Goal: Task Accomplishment & Management: Manage account settings

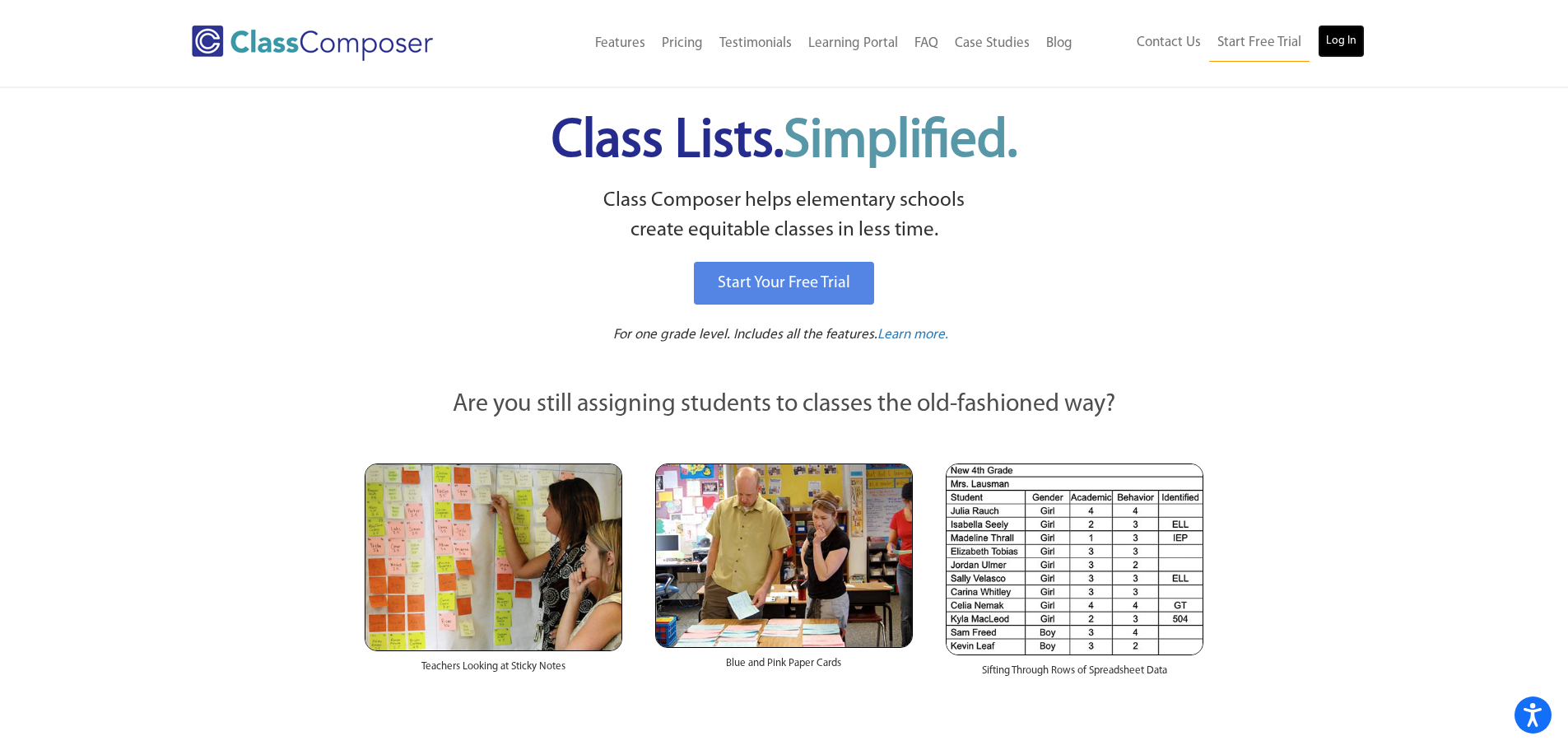
click at [1330, 35] on link "Log In" at bounding box center [1341, 41] width 47 height 33
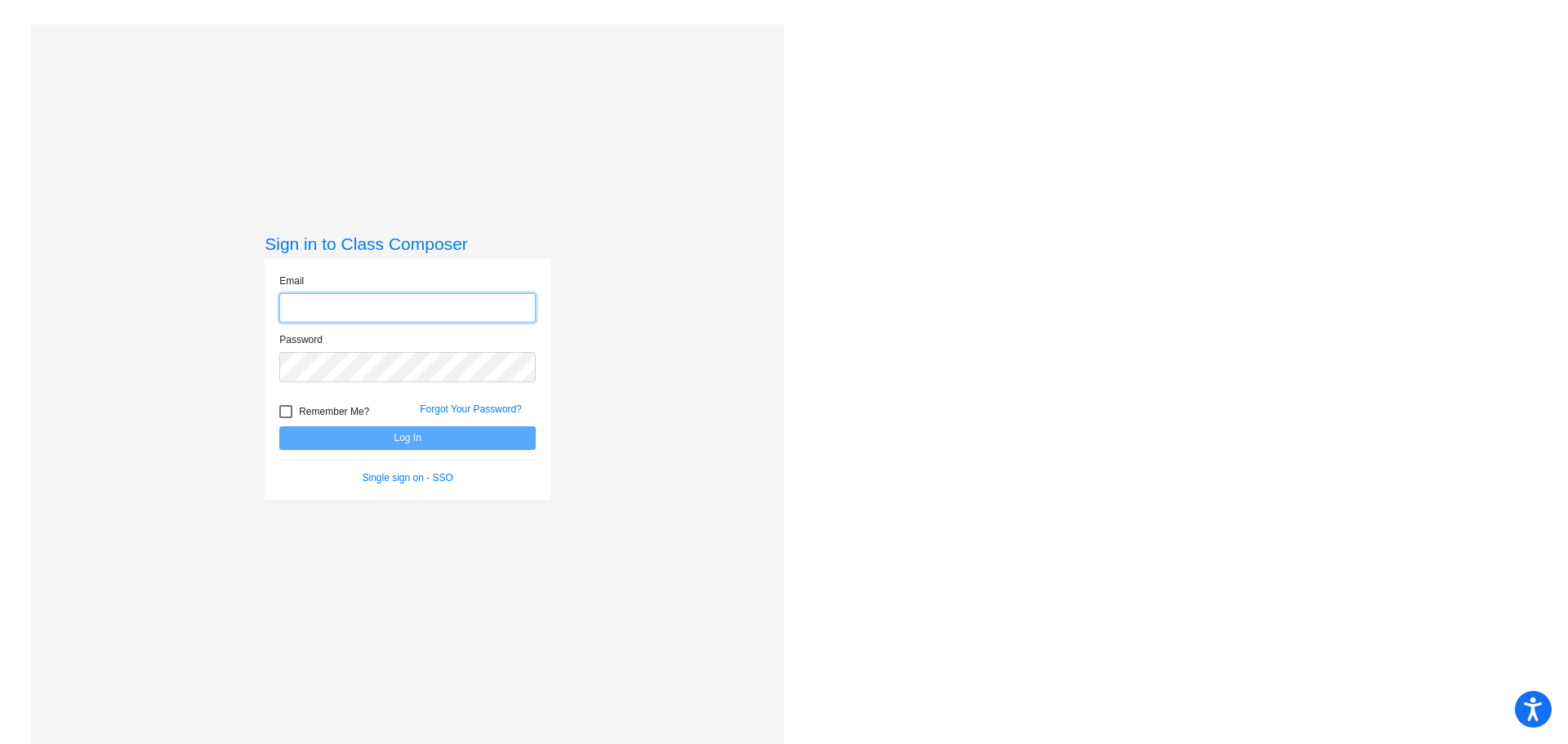
type input "mankeyj@harrisontwp.k12.nj.us"
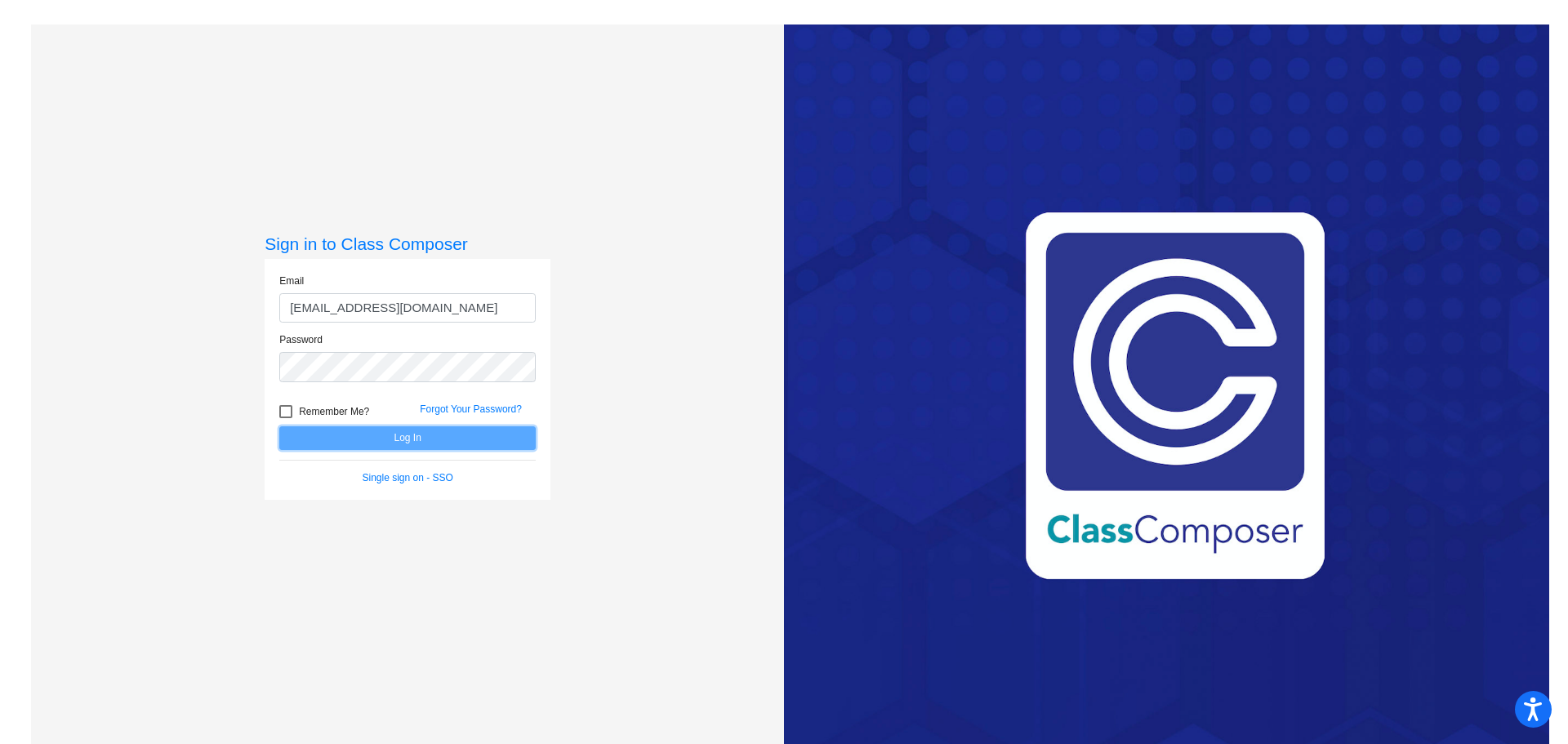
click at [403, 434] on button "Log In" at bounding box center [407, 437] width 257 height 24
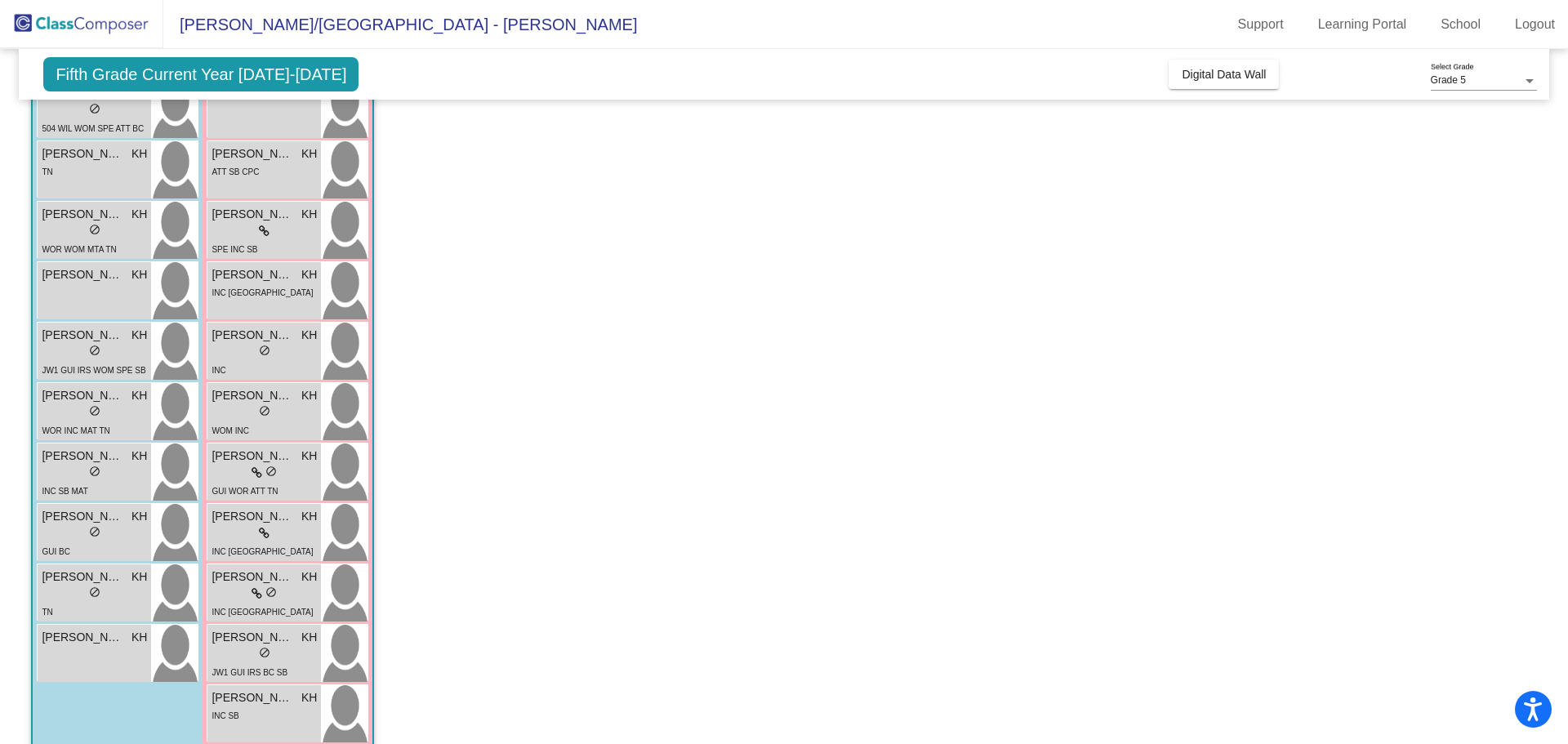
scroll to position [1170, 0]
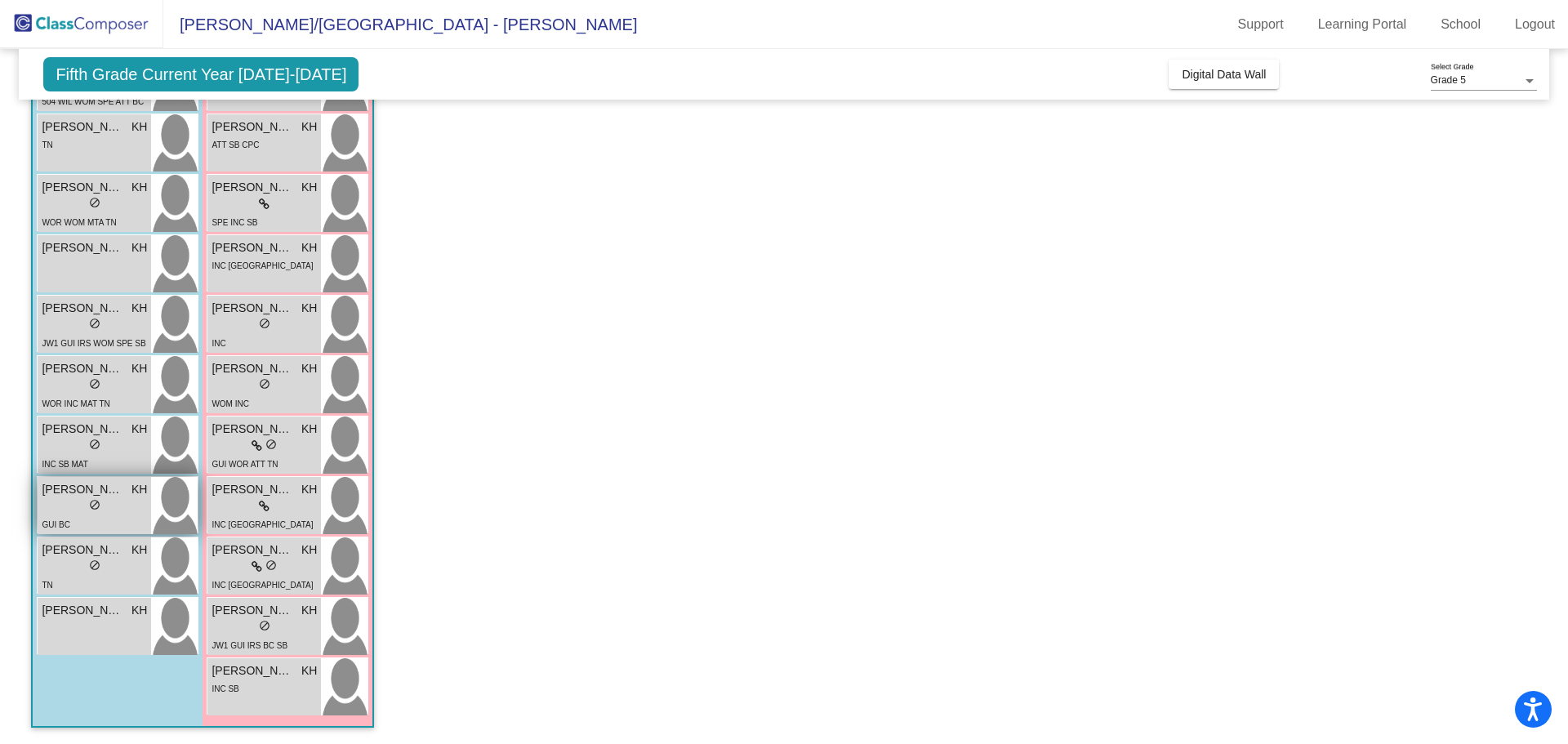
click at [52, 496] on span "Theodore Propert" at bounding box center [82, 489] width 82 height 17
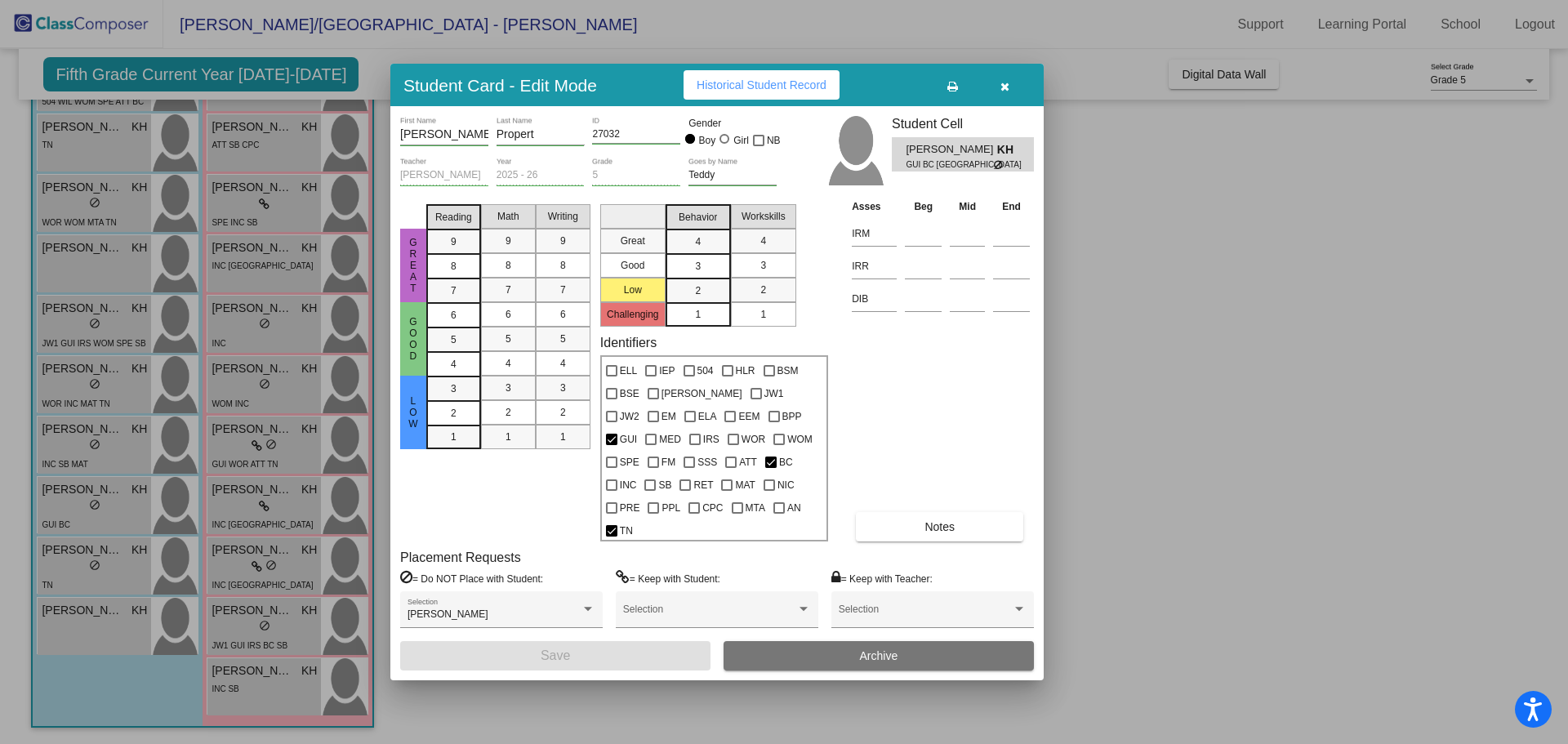
click at [87, 443] on div at bounding box center [784, 372] width 1568 height 744
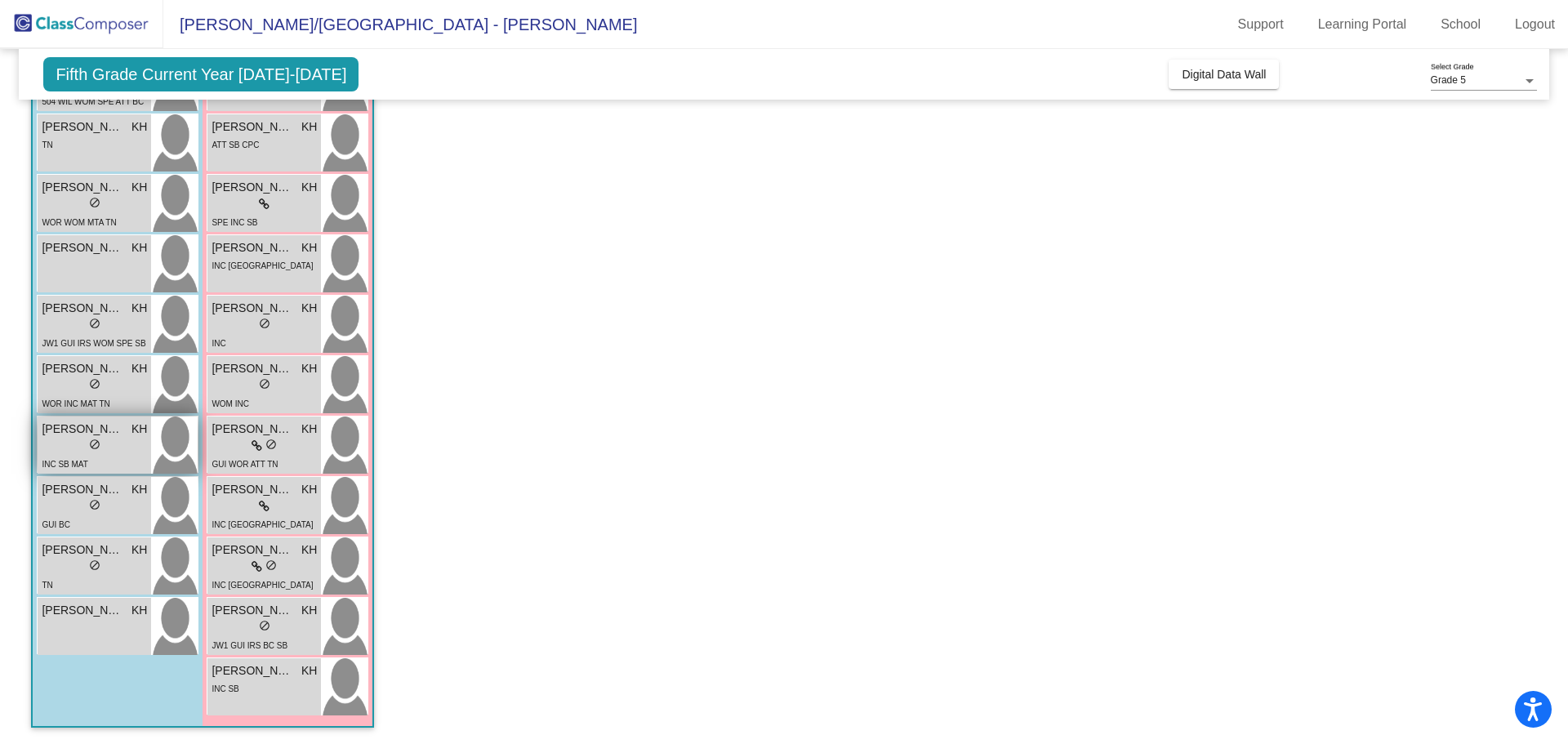
click at [67, 446] on div "lock do_not_disturb_alt" at bounding box center [94, 446] width 106 height 17
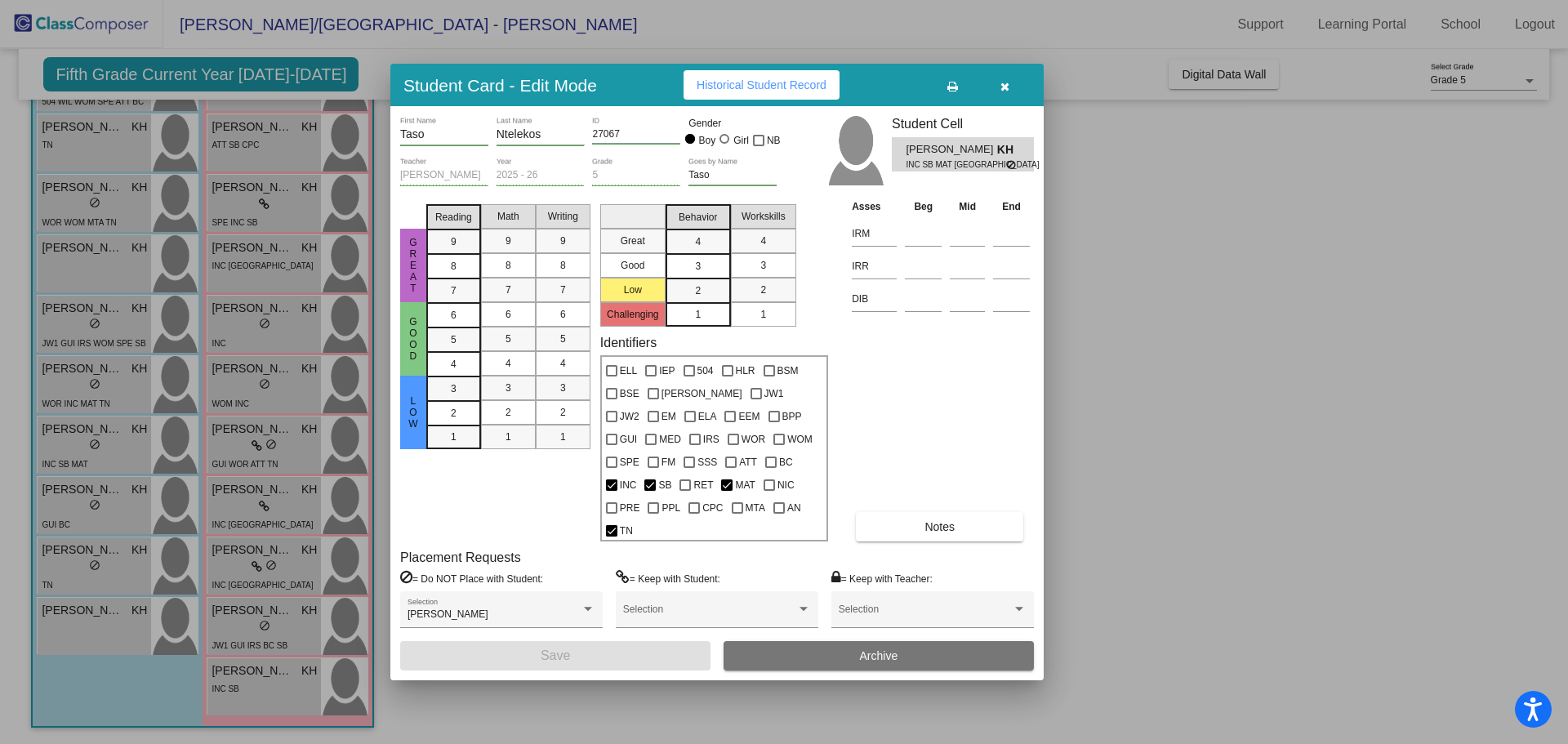
click at [69, 387] on div at bounding box center [784, 372] width 1568 height 744
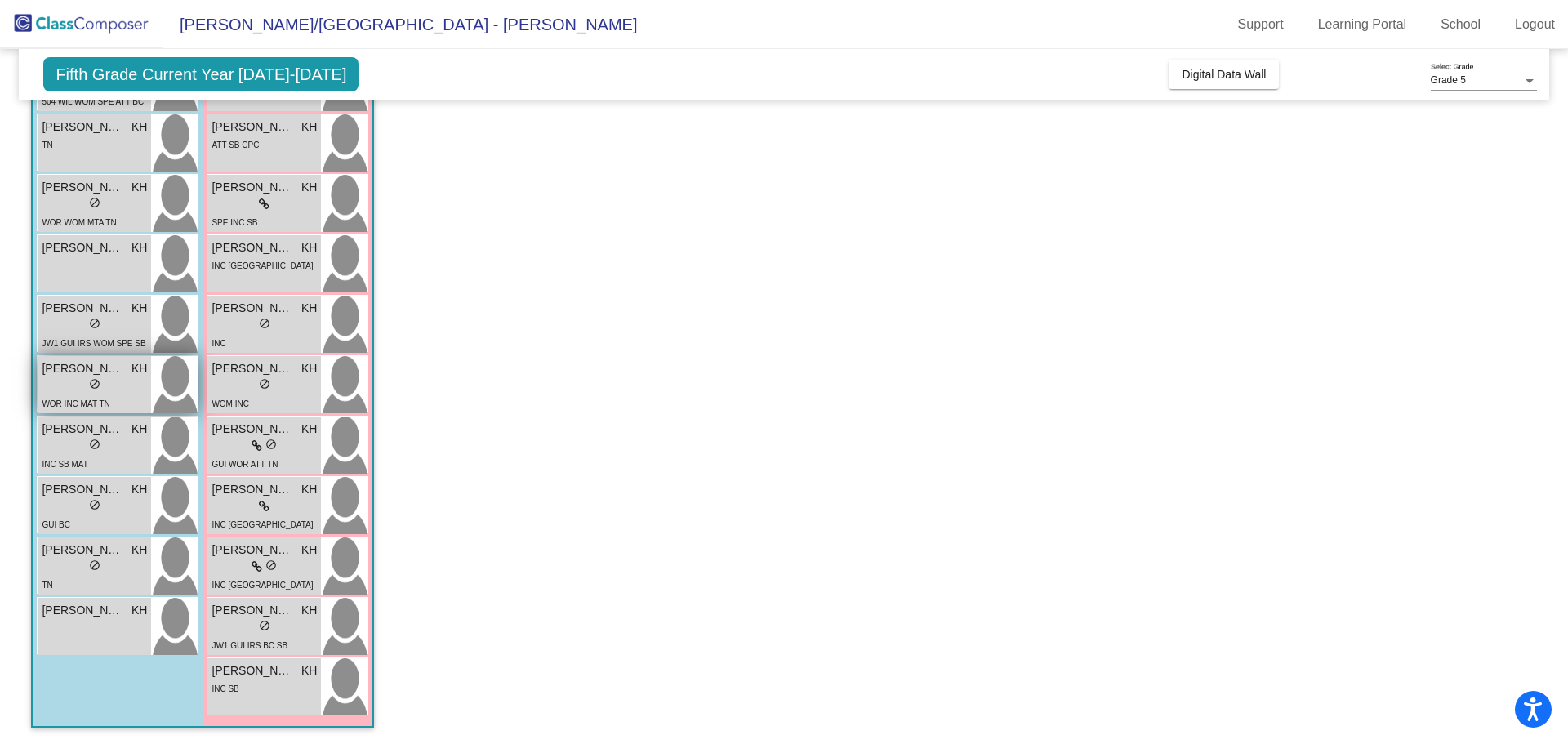
click at [69, 387] on div "lock do_not_disturb_alt" at bounding box center [94, 385] width 106 height 17
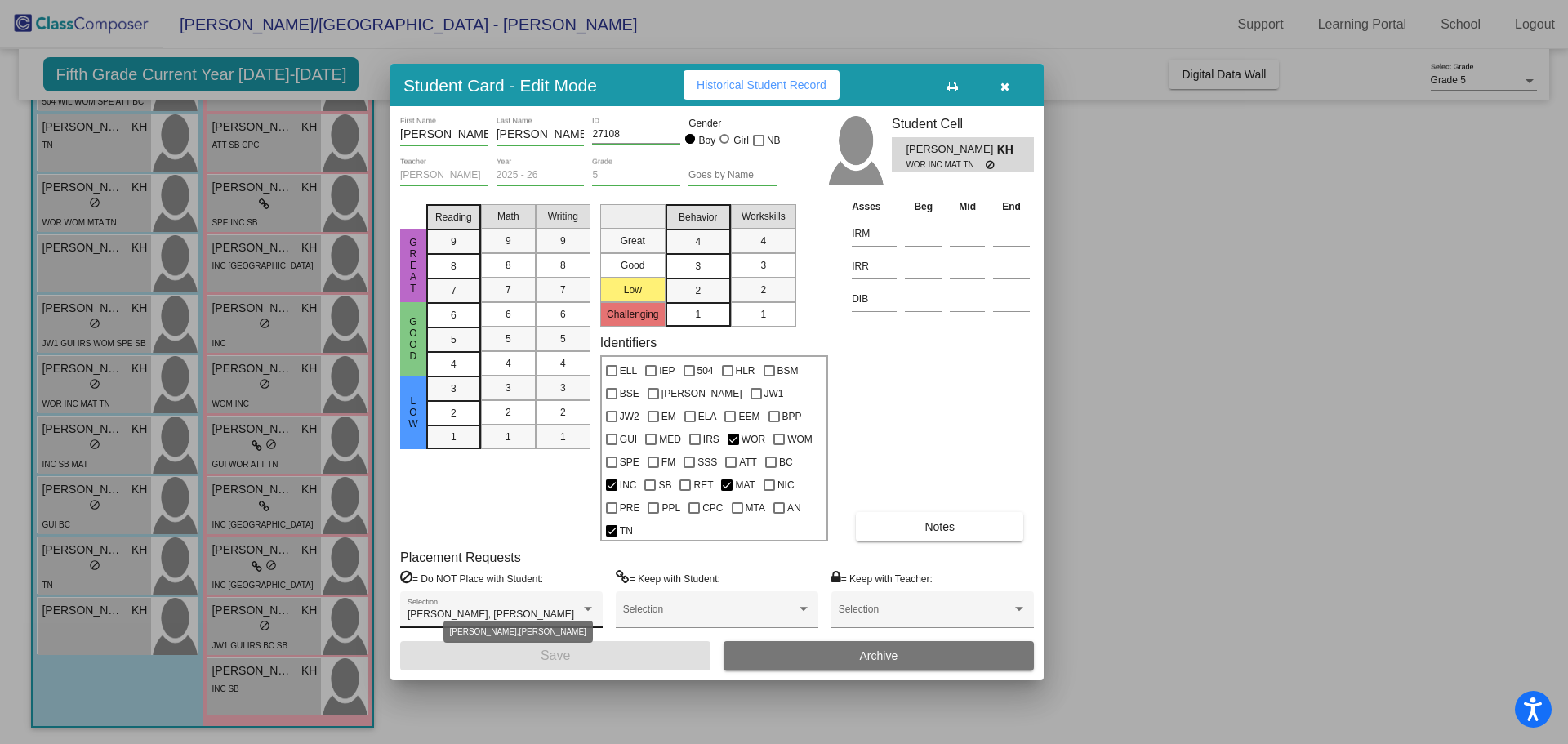
click at [591, 608] on div at bounding box center [587, 609] width 8 height 4
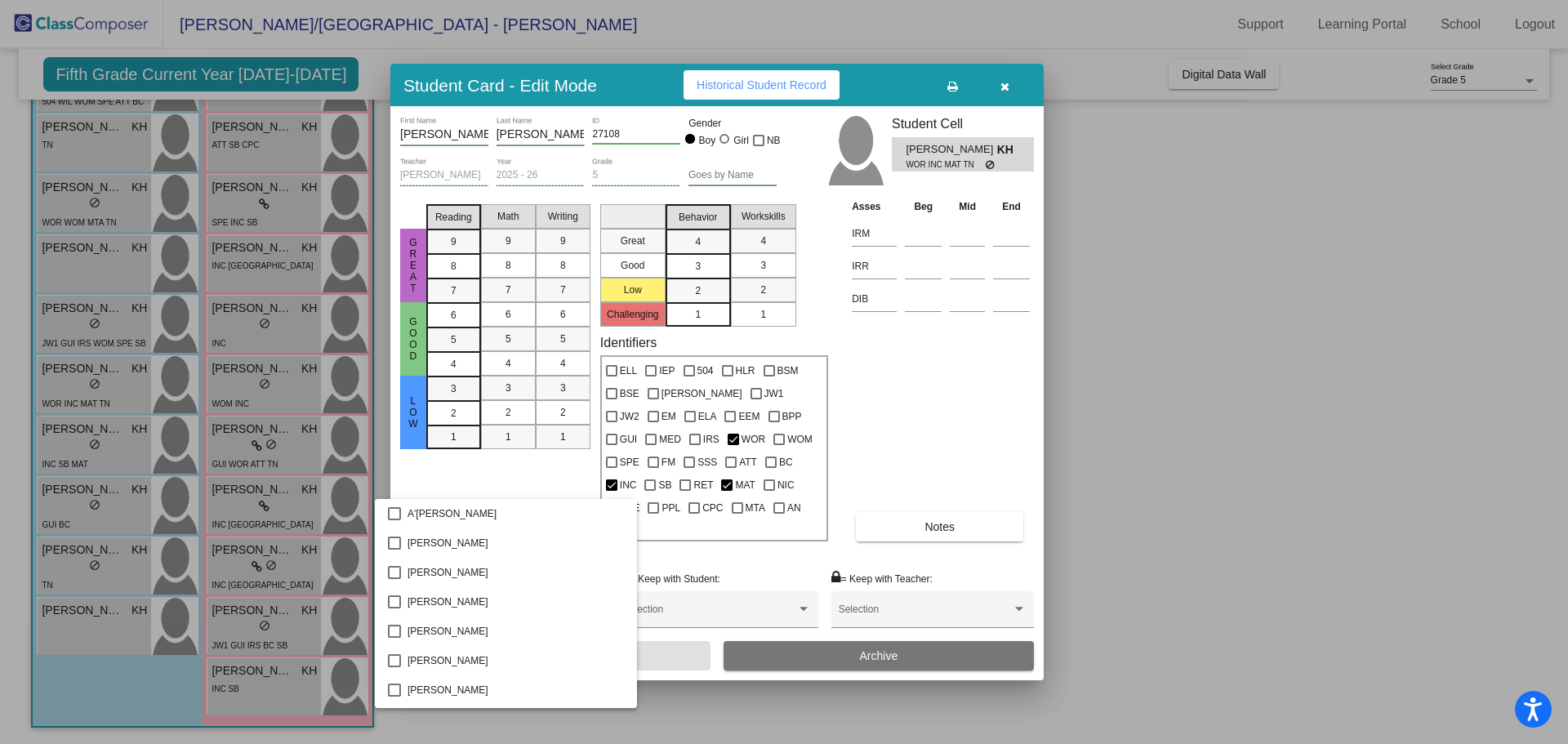
scroll to position [1086, 0]
click at [1303, 532] on div at bounding box center [784, 372] width 1568 height 744
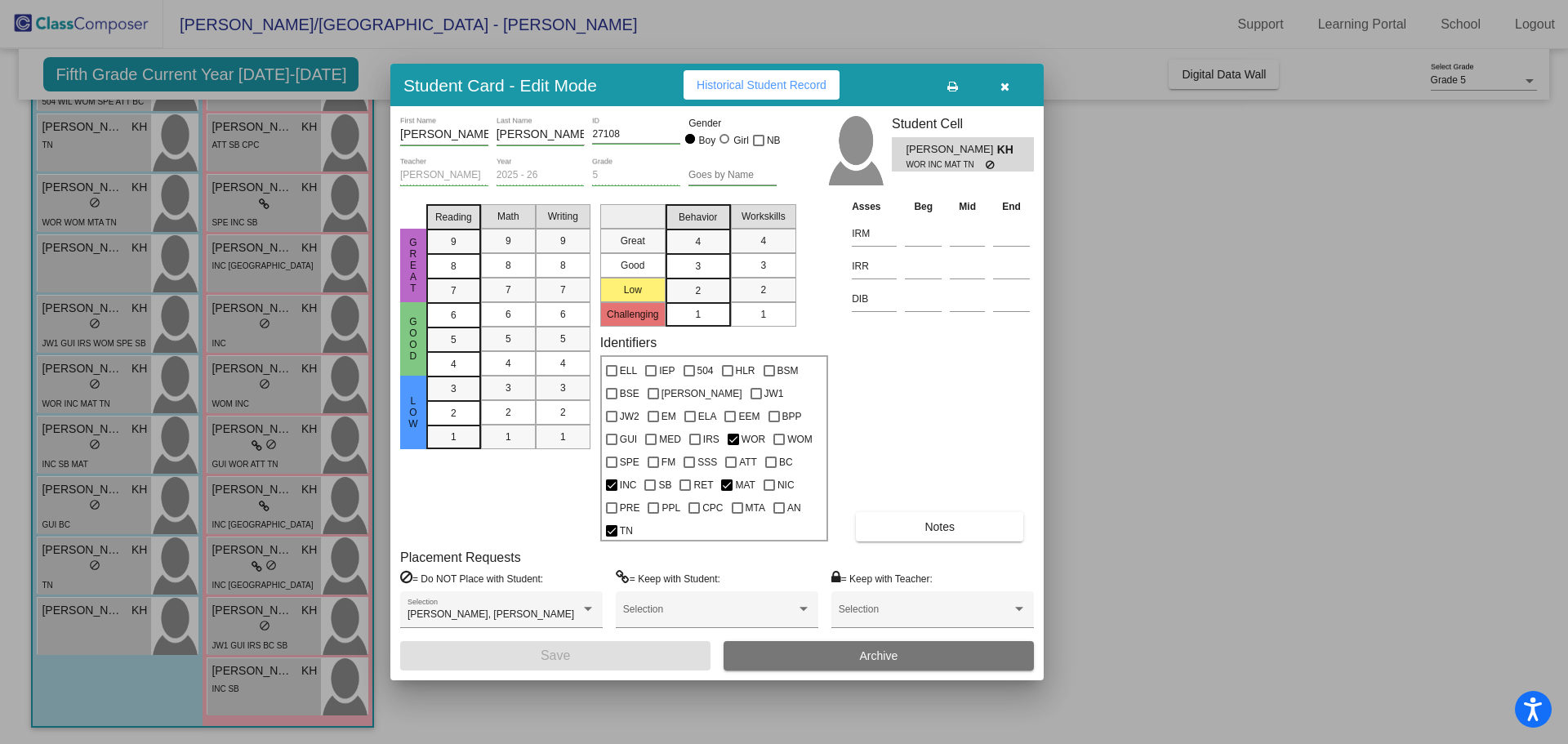
click at [97, 382] on div at bounding box center [784, 372] width 1568 height 744
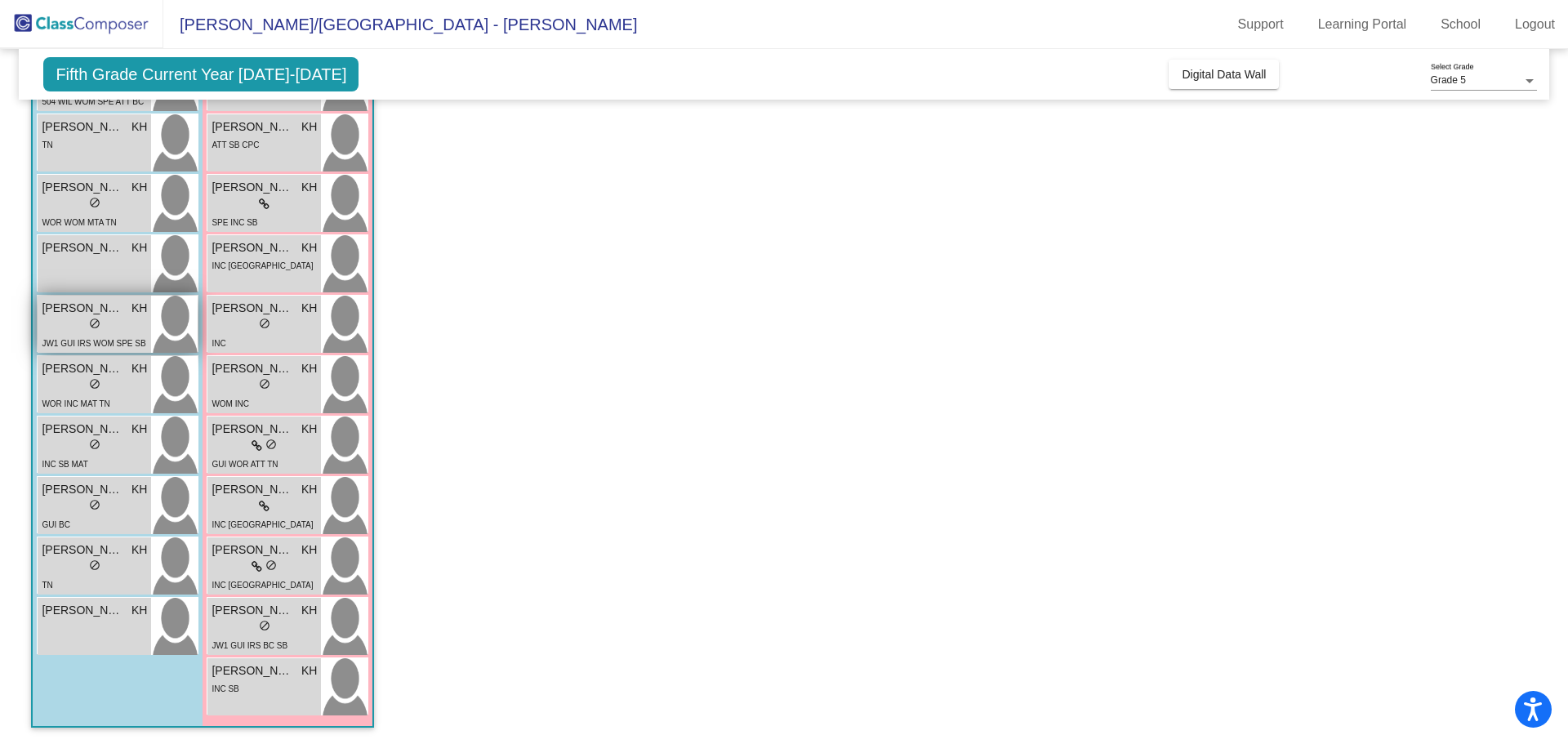
click at [73, 316] on span "Ethan Nguyen" at bounding box center [82, 309] width 82 height 17
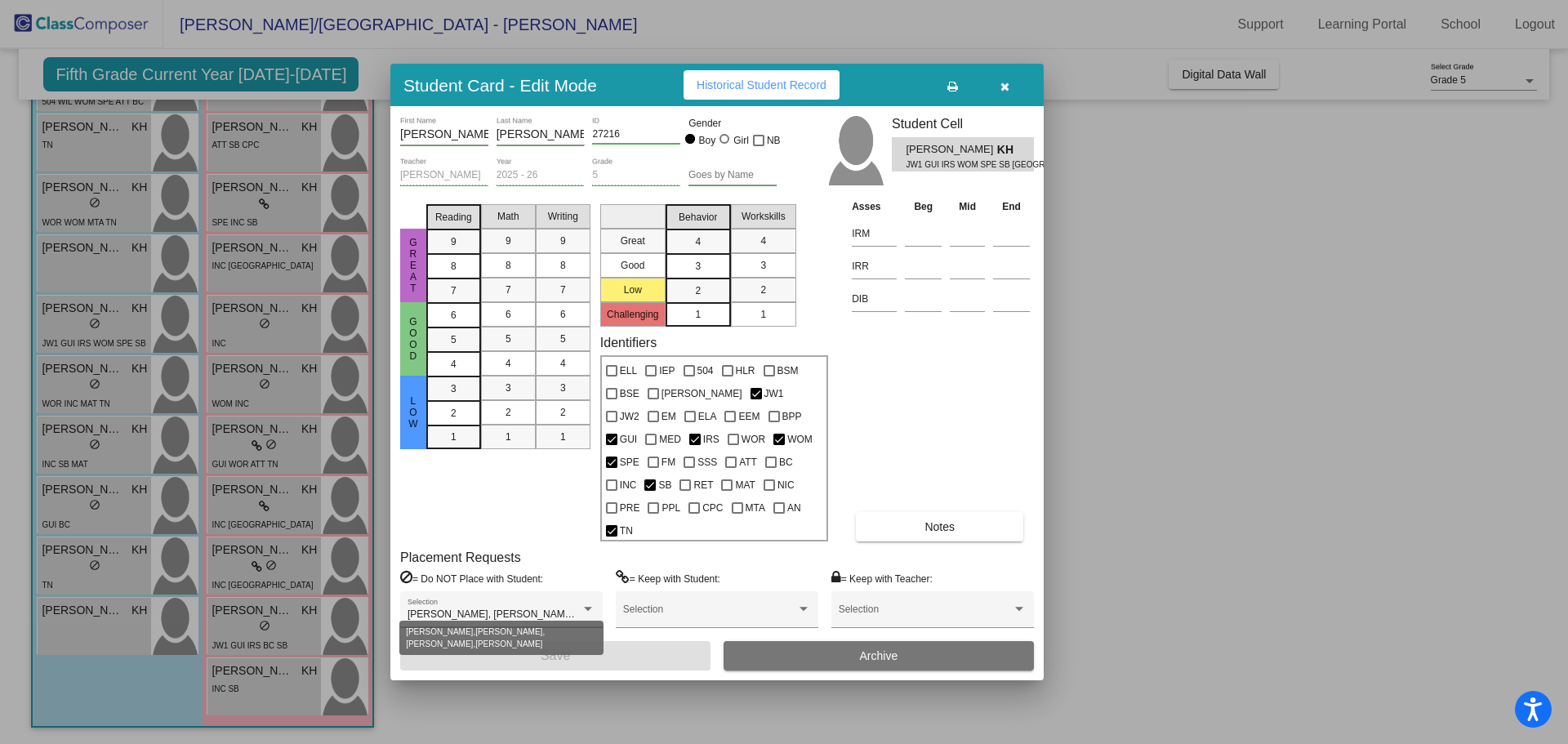
click at [548, 608] on span "David Nguyen, Finn Sawyer, Nolan Keenan, Santino DelCampo" at bounding box center [577, 614] width 338 height 12
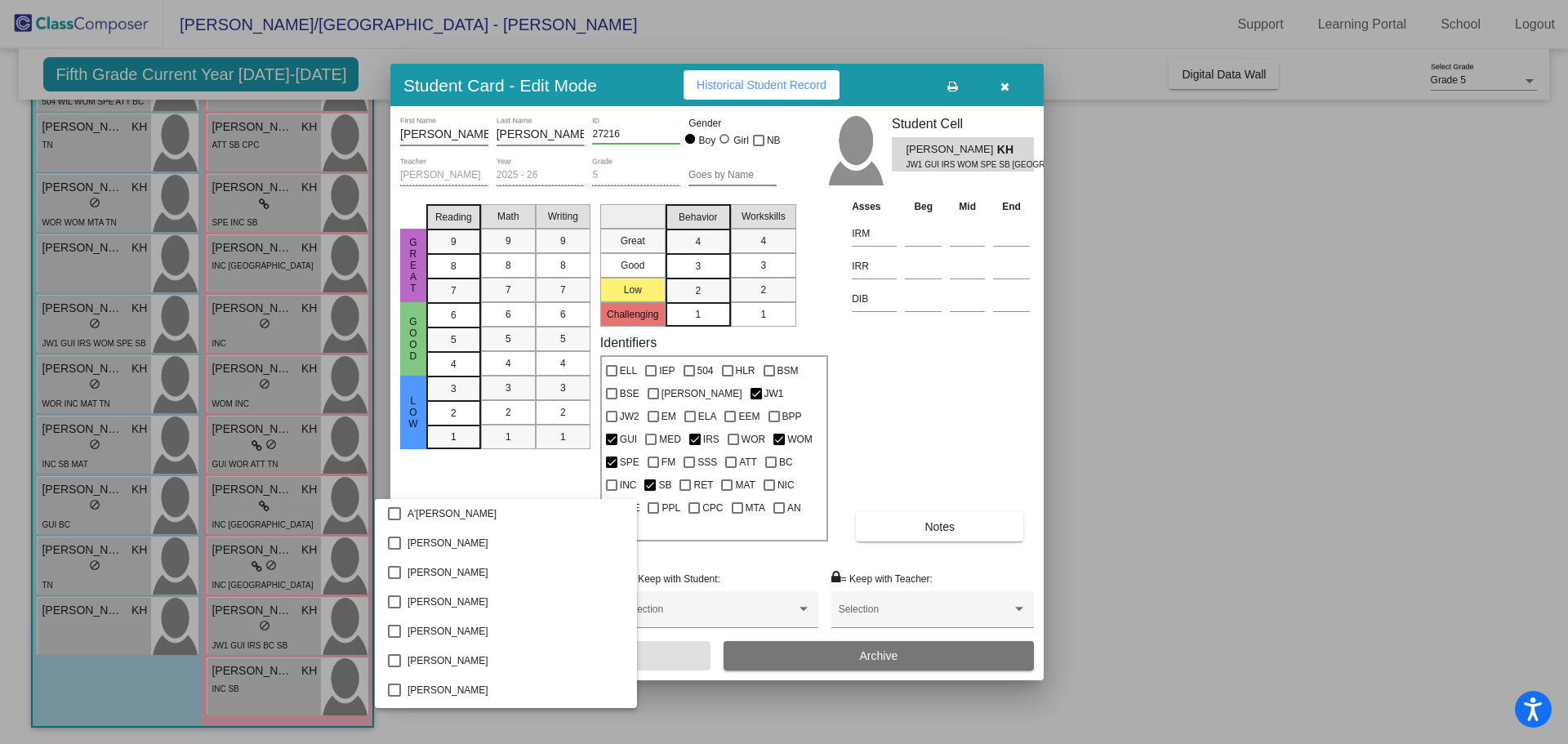
scroll to position [1968, 0]
click at [1257, 567] on div at bounding box center [784, 372] width 1568 height 744
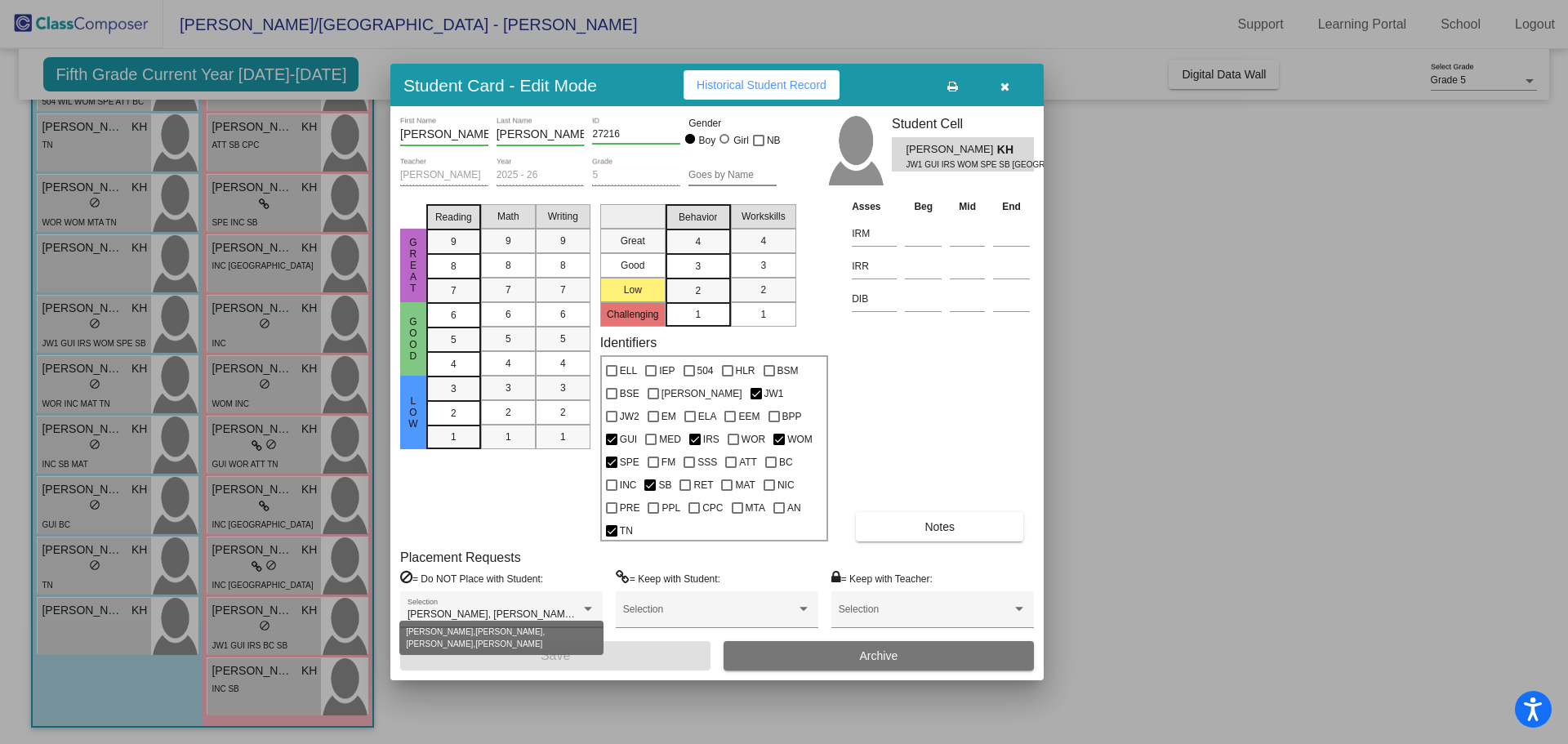
click at [589, 608] on div at bounding box center [587, 609] width 8 height 4
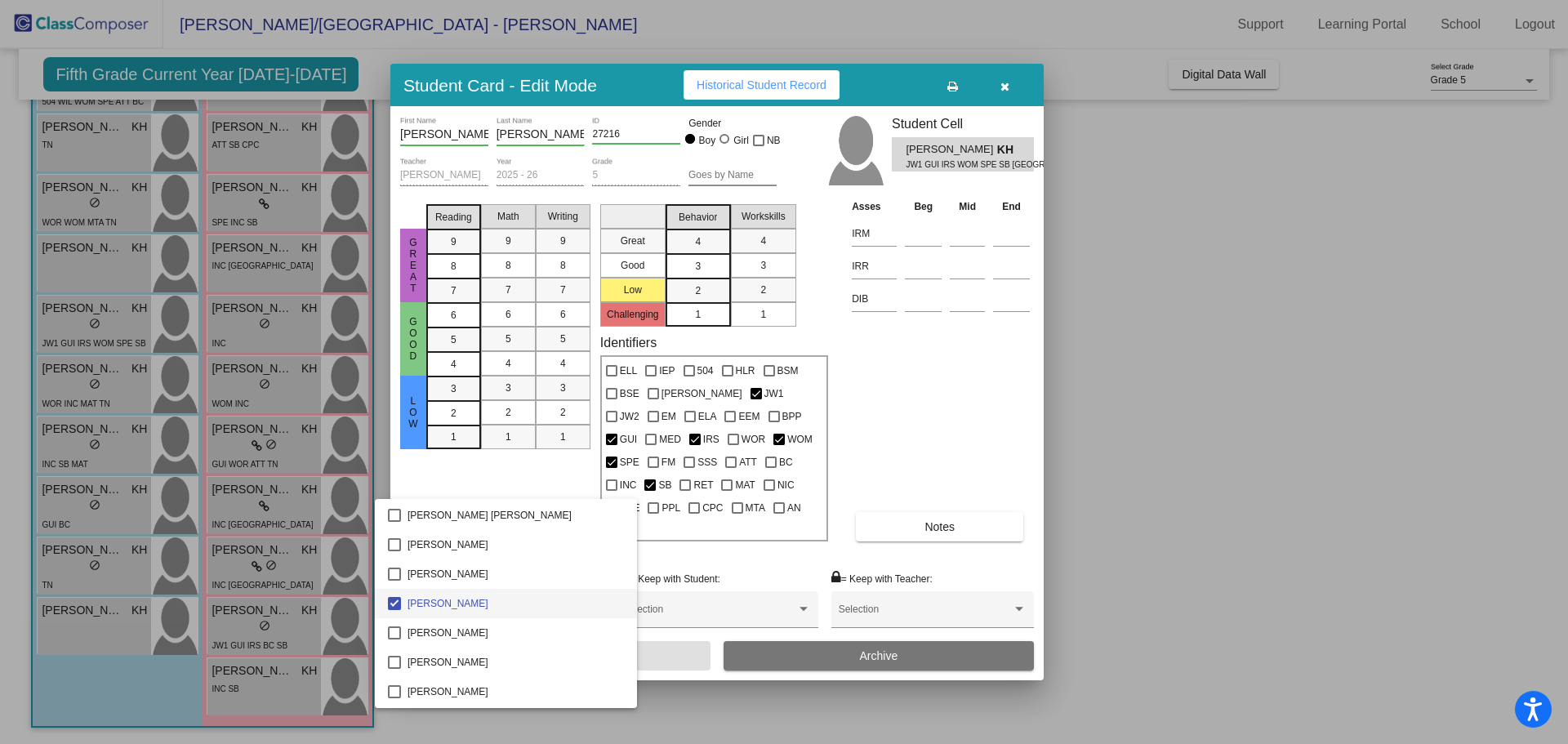
click at [1089, 587] on div at bounding box center [784, 372] width 1568 height 744
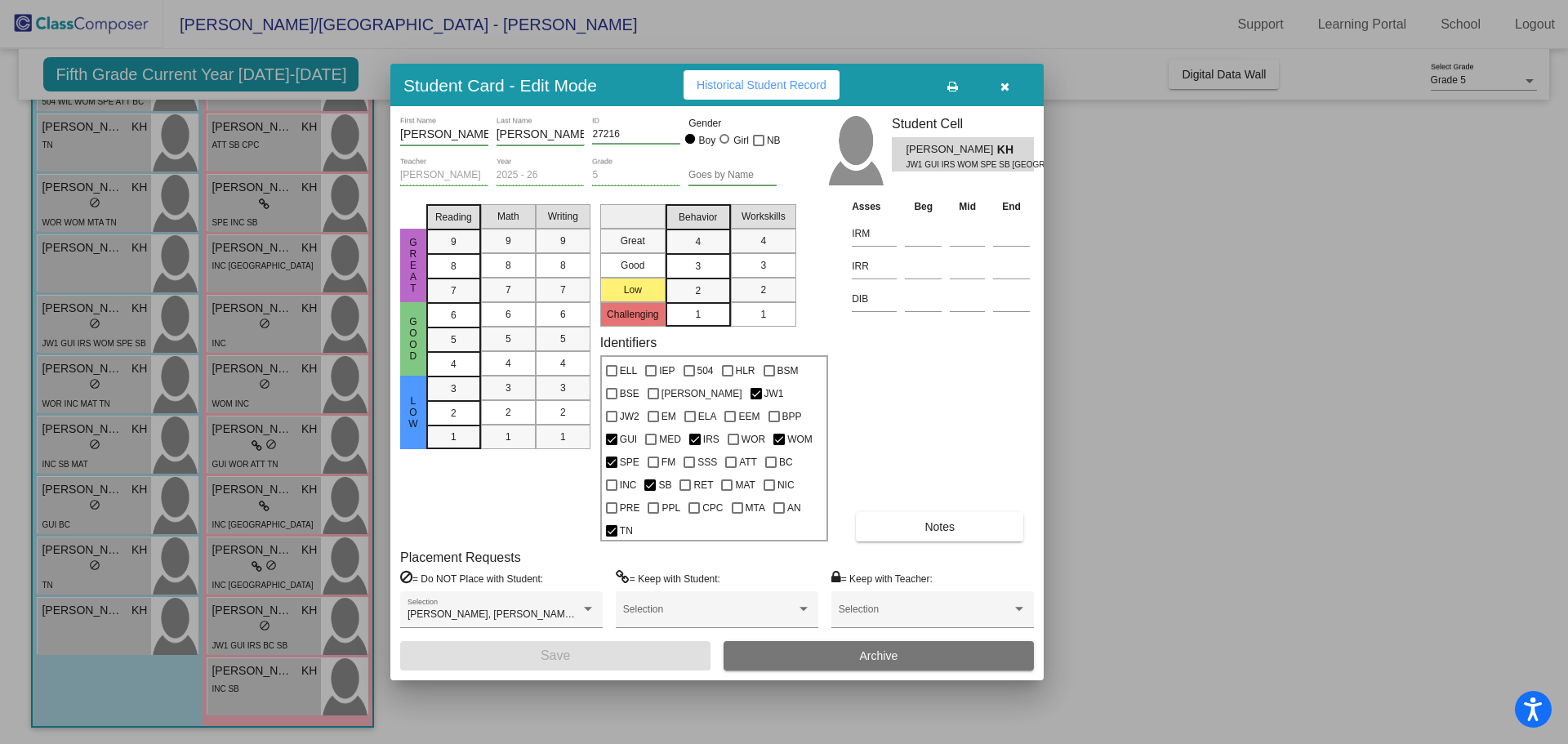
click at [96, 267] on div at bounding box center [784, 372] width 1568 height 744
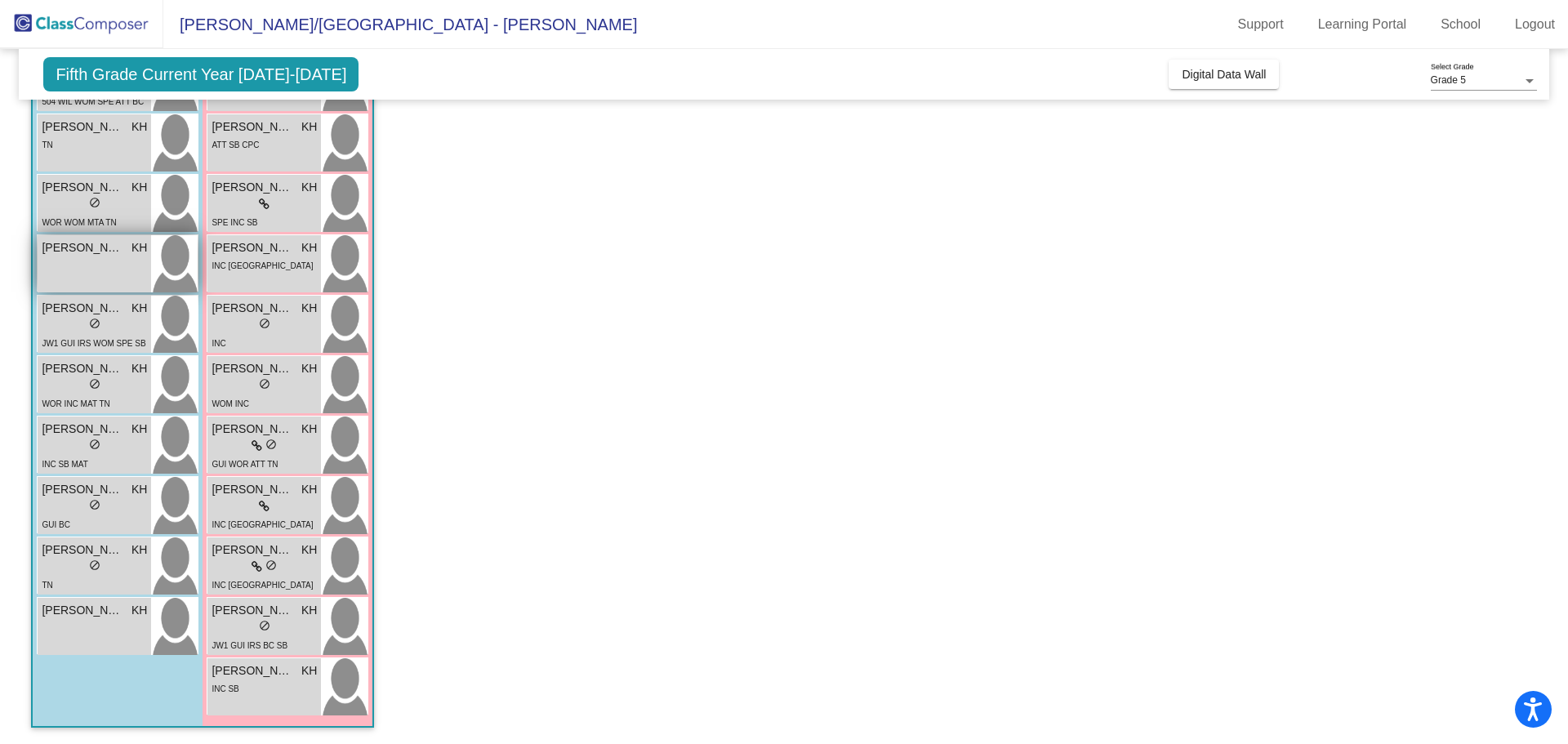
click at [96, 267] on div "Declan Skelly KH lock do_not_disturb_alt" at bounding box center [94, 263] width 113 height 57
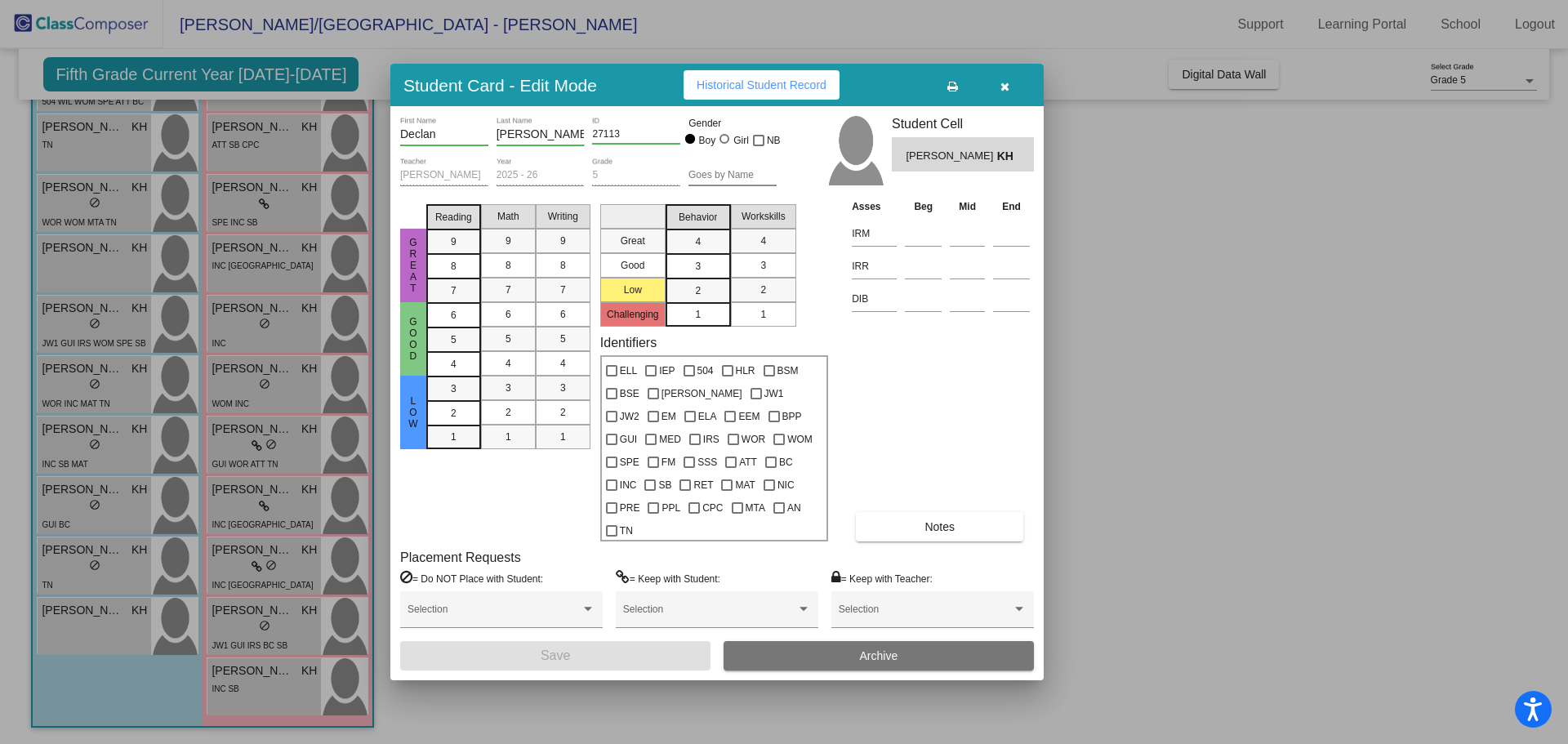
click at [99, 212] on div at bounding box center [784, 372] width 1568 height 744
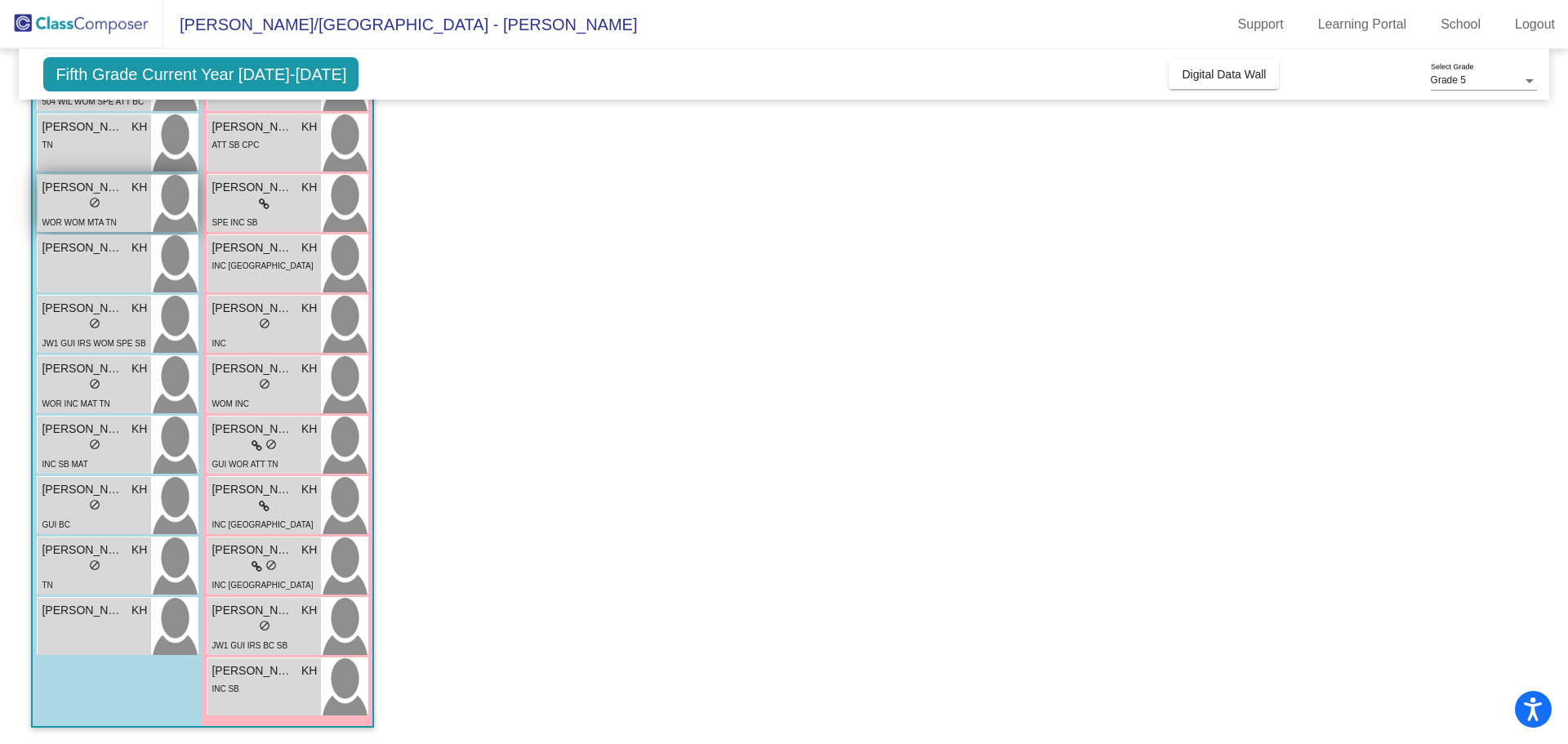
click at [99, 212] on div "lock do_not_disturb_alt" at bounding box center [95, 205] width 12 height 17
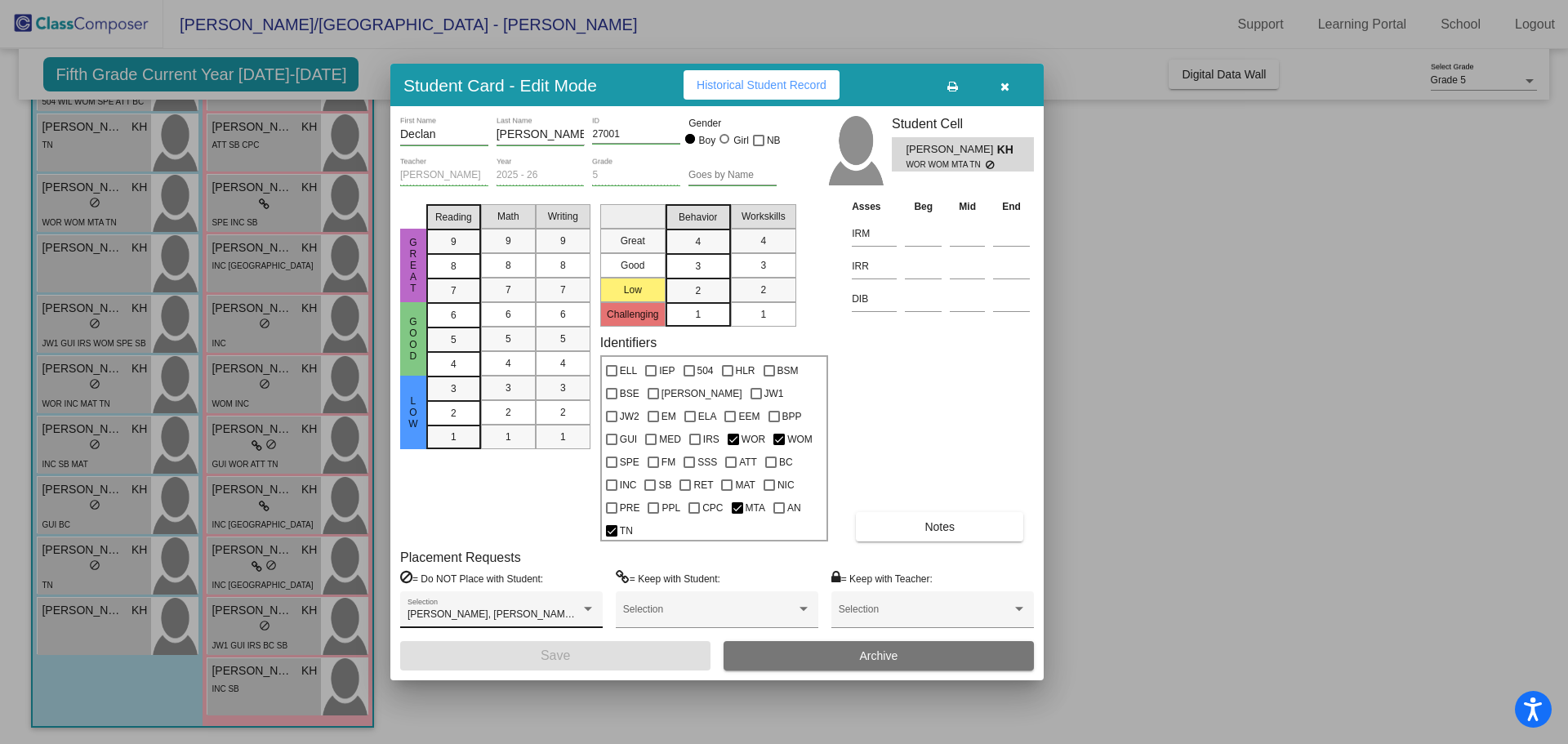
click at [463, 599] on div "Finn Marks, Liam Olszewski, Mason Williams Selection" at bounding box center [501, 613] width 187 height 30
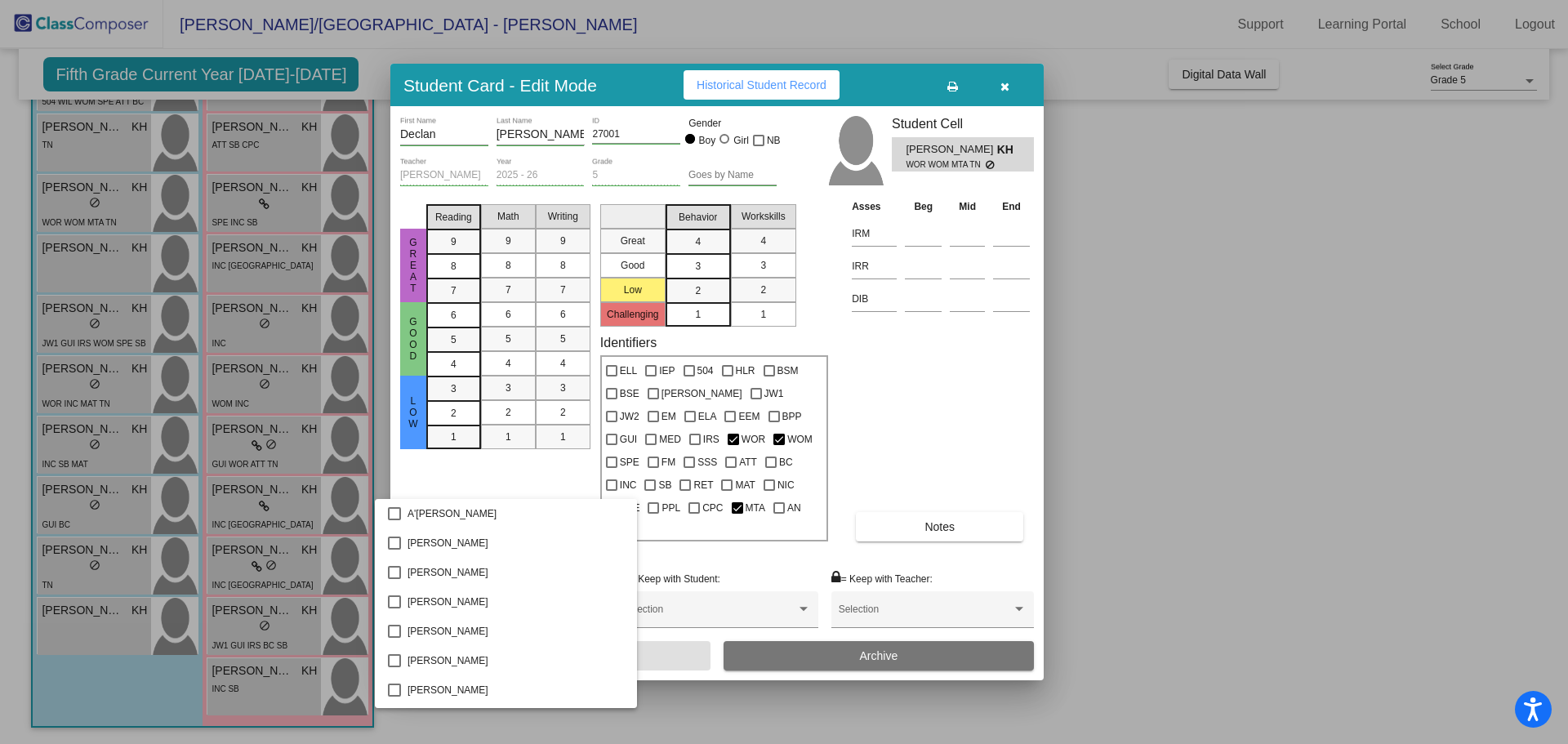
scroll to position [2496, 0]
click at [1267, 491] on div at bounding box center [784, 372] width 1568 height 744
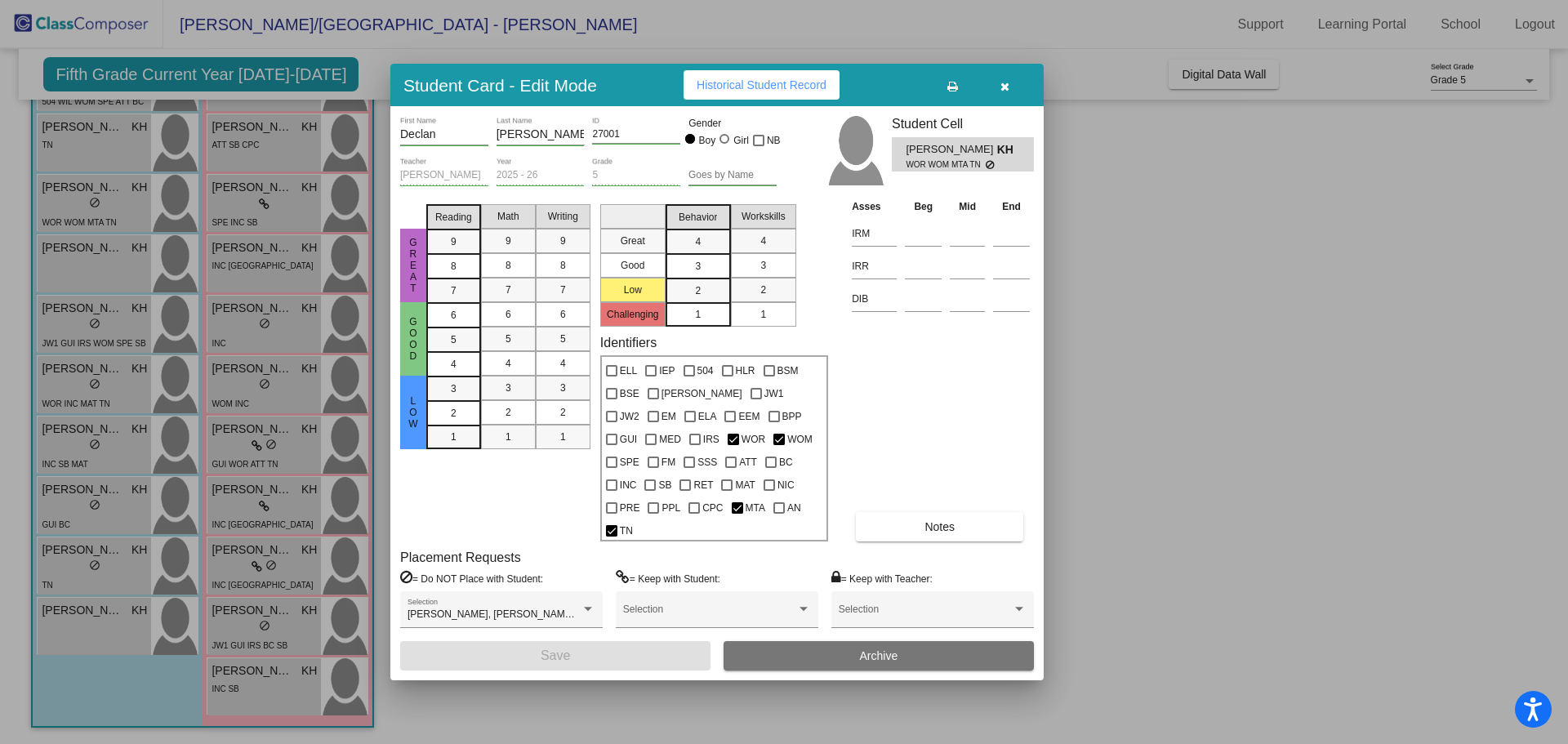
click at [81, 147] on div at bounding box center [784, 372] width 1568 height 744
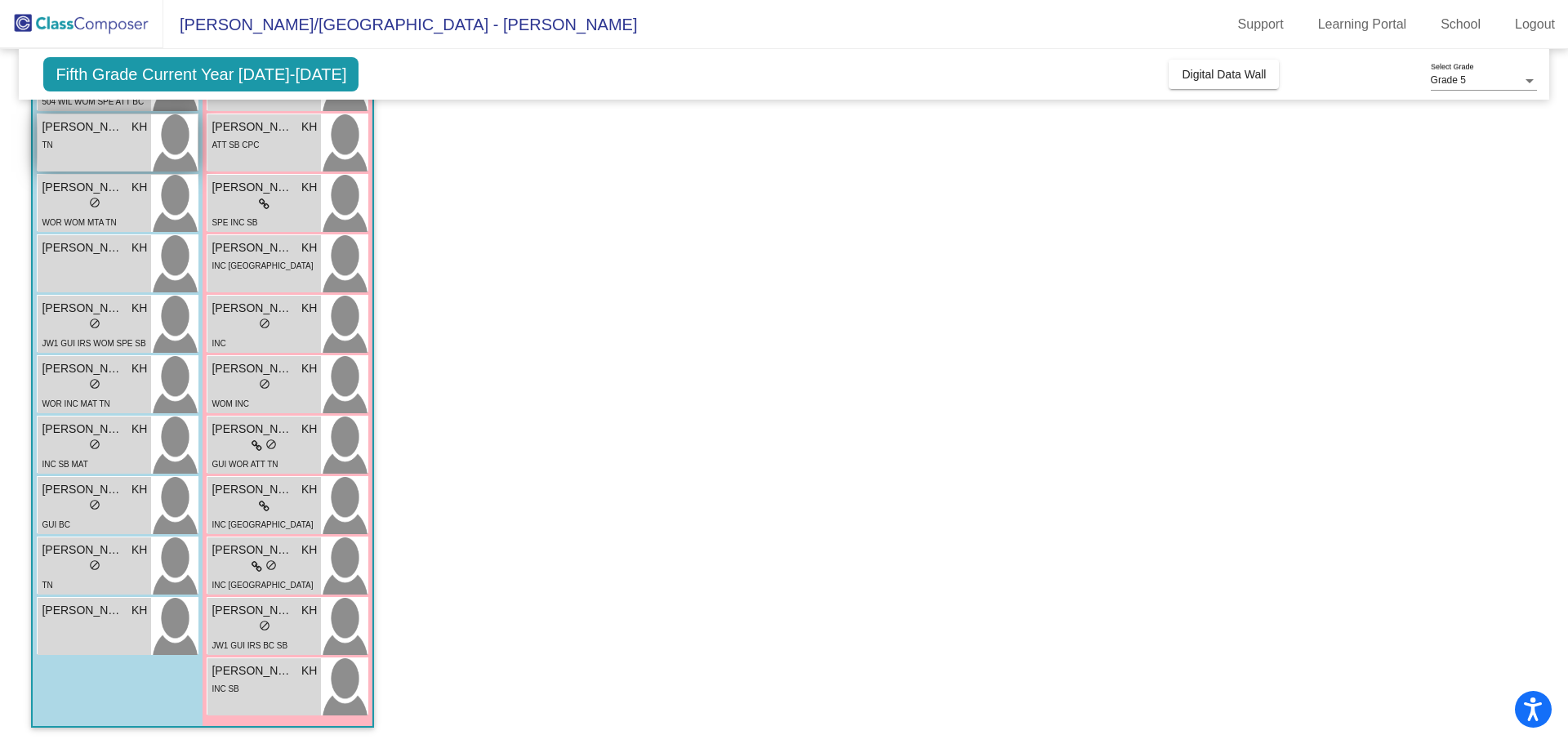
click at [85, 147] on div "TN" at bounding box center [94, 144] width 106 height 17
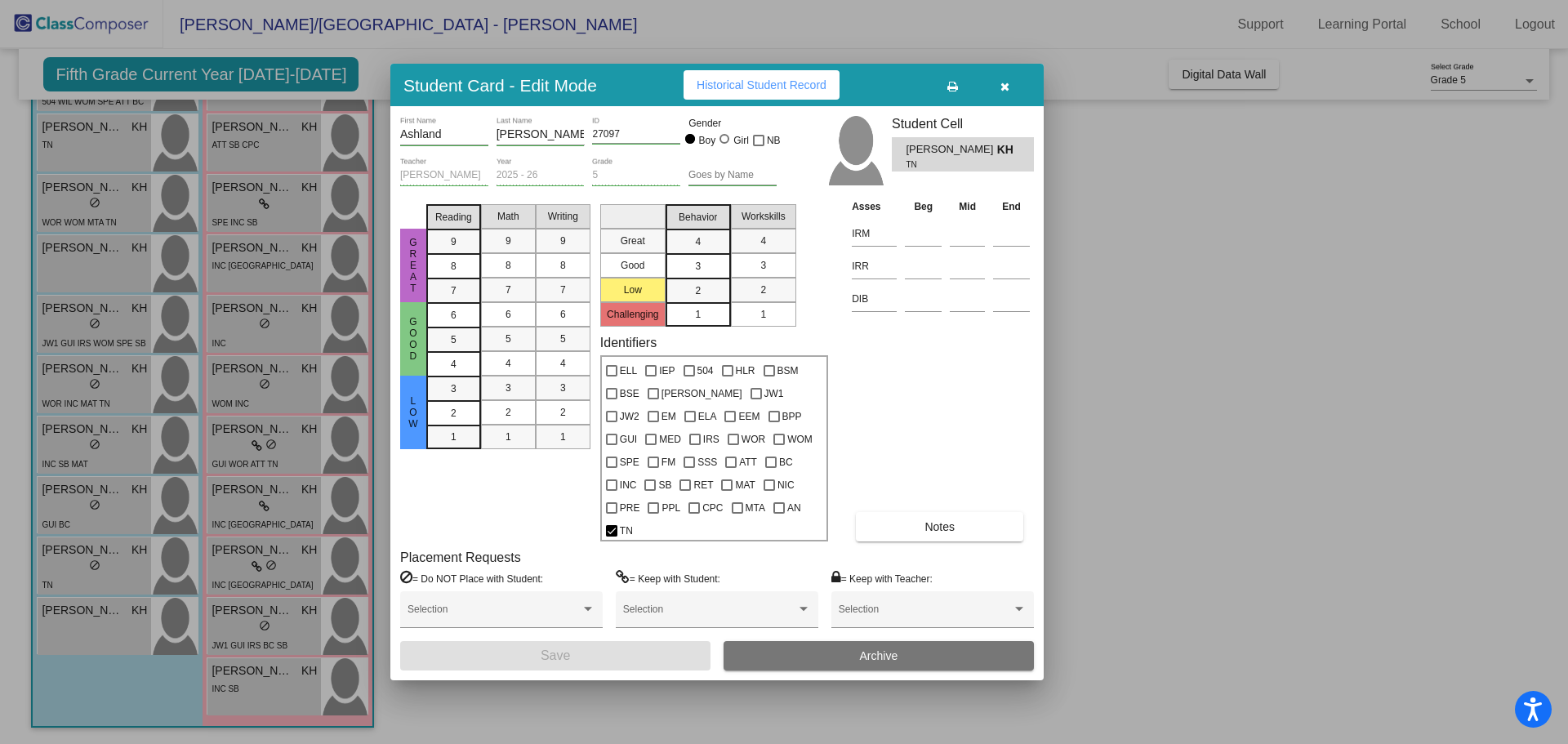
click at [1155, 471] on div at bounding box center [784, 372] width 1568 height 744
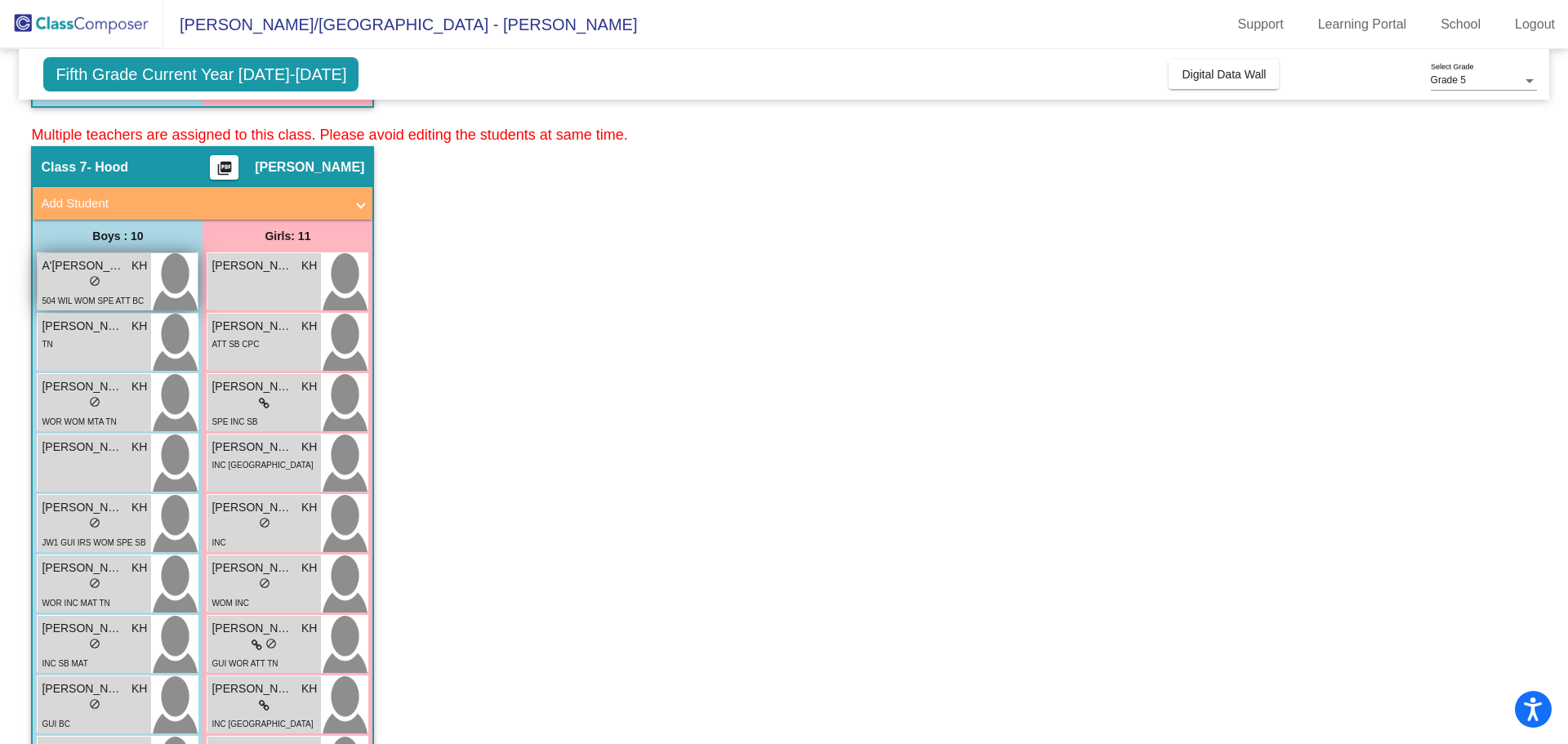
scroll to position [925, 0]
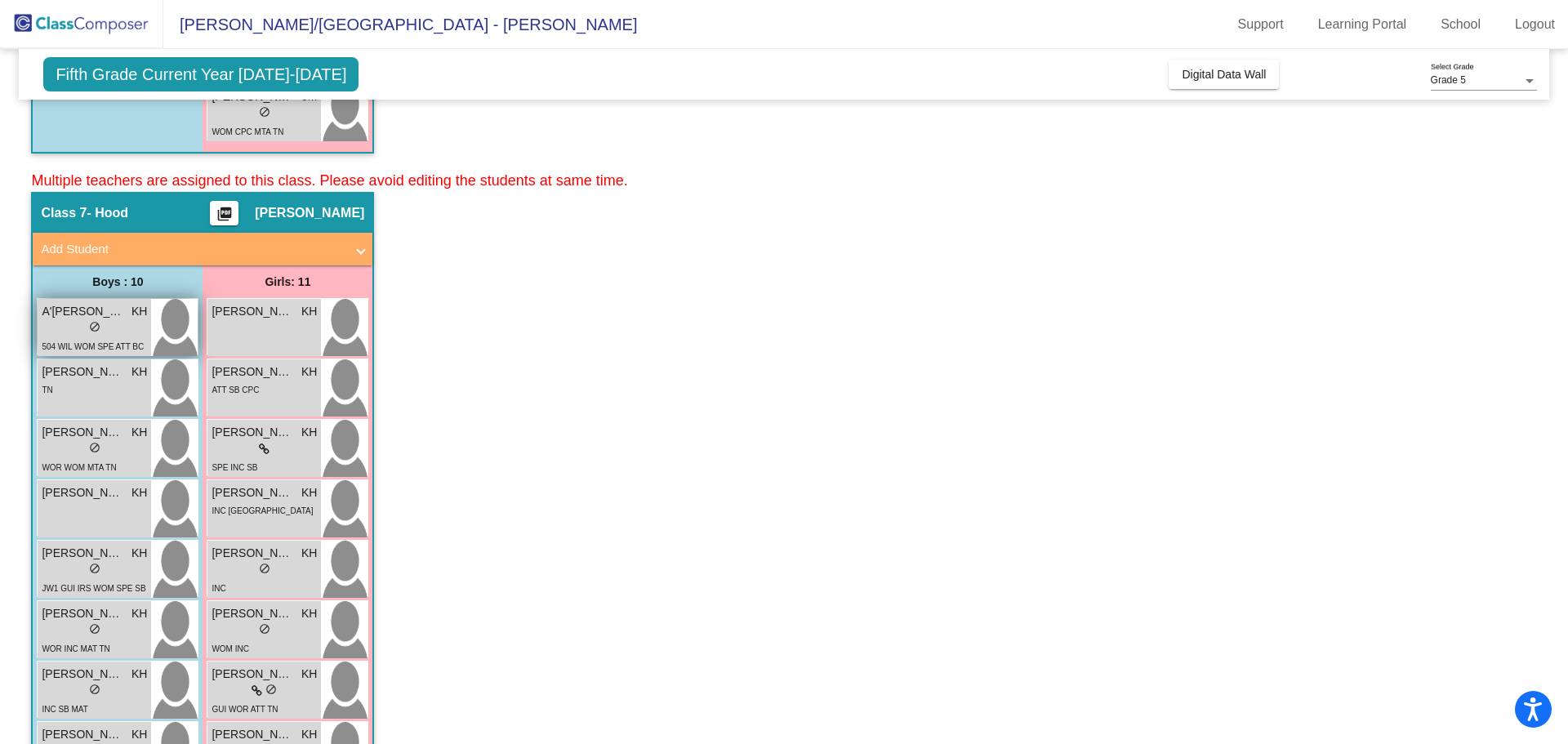
click at [82, 331] on div "lock do_not_disturb_alt" at bounding box center [94, 329] width 106 height 17
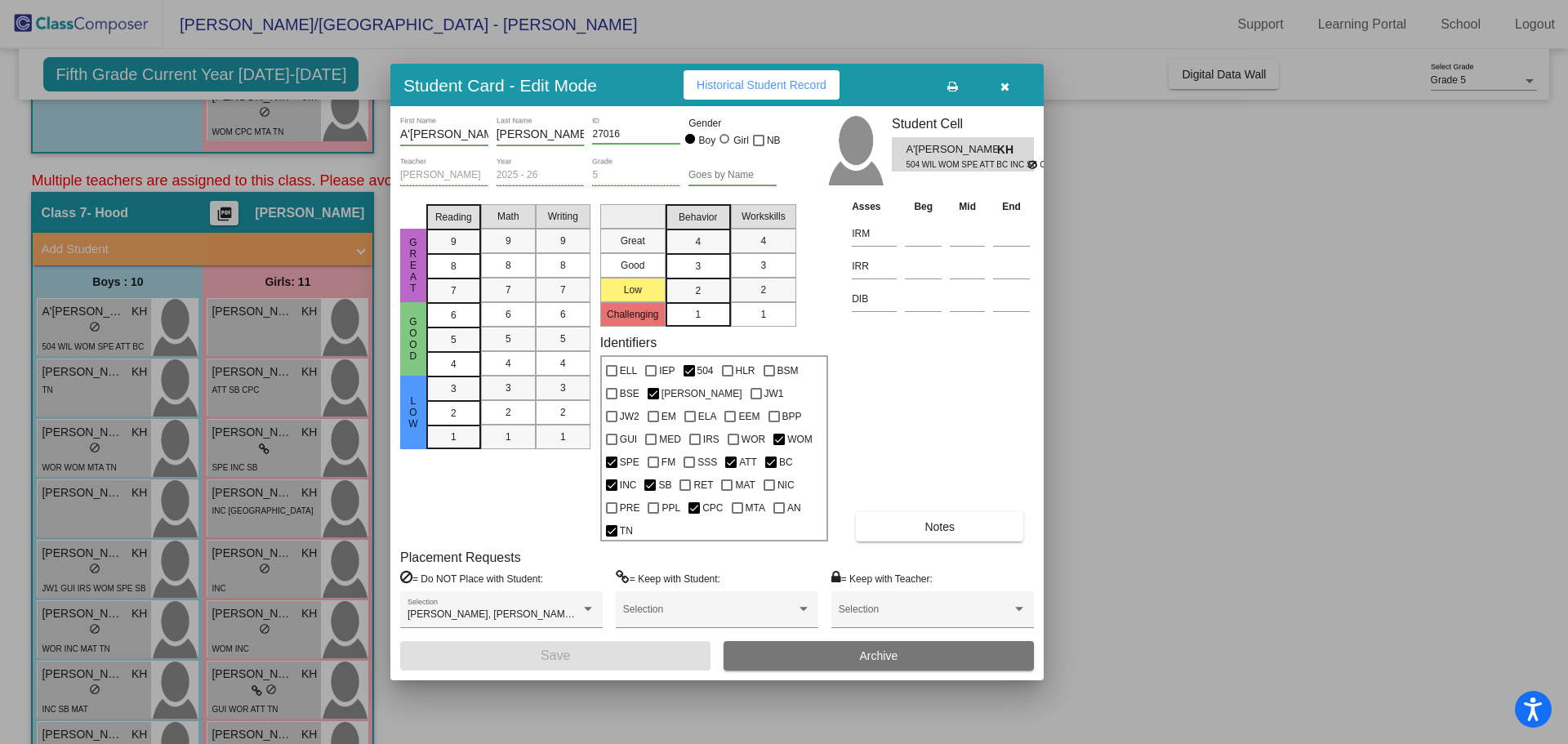
click at [1154, 600] on div at bounding box center [784, 372] width 1568 height 744
